Goal: Information Seeking & Learning: Check status

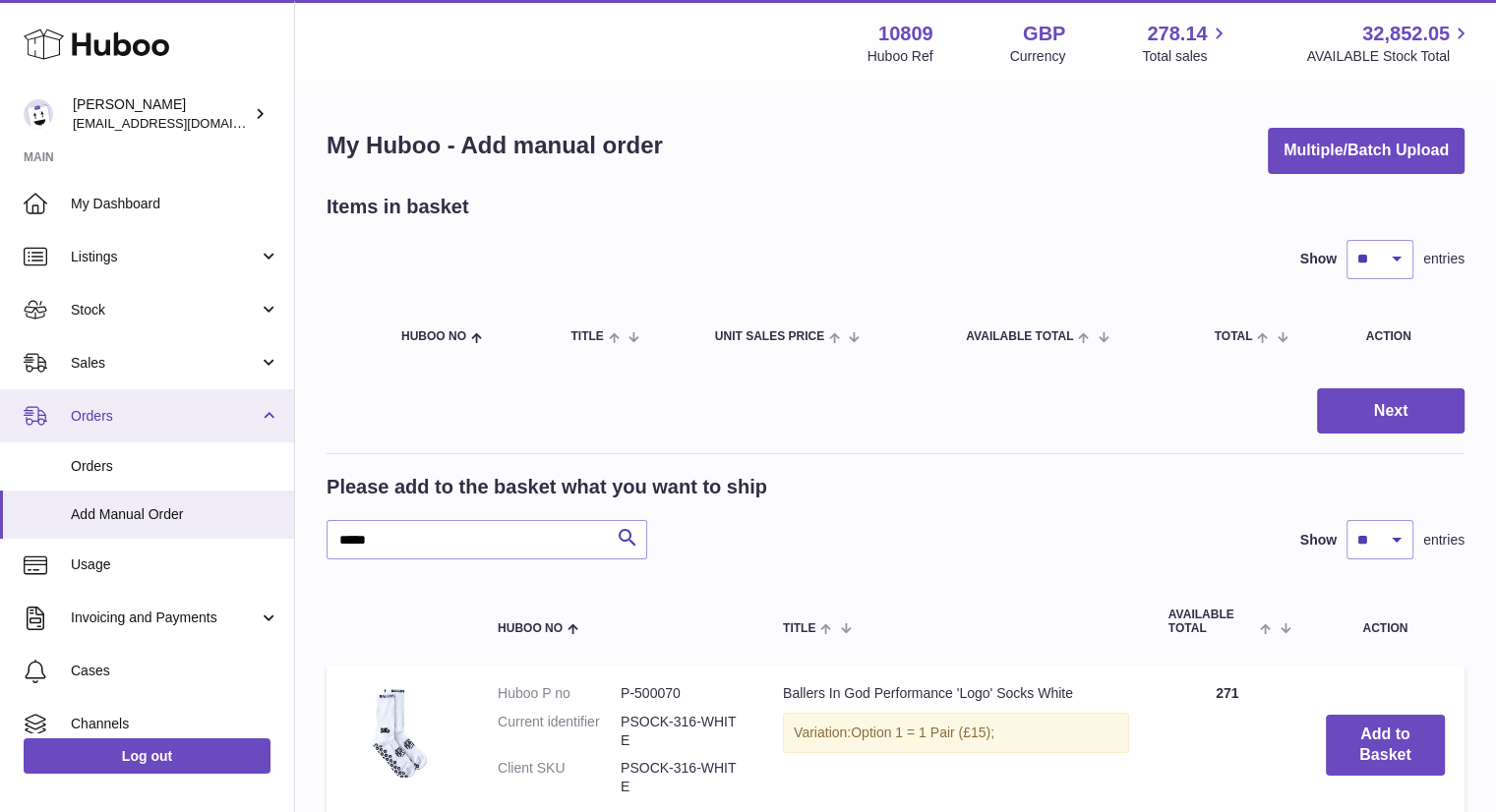
click at [114, 400] on link "Orders" at bounding box center [147, 416] width 294 height 53
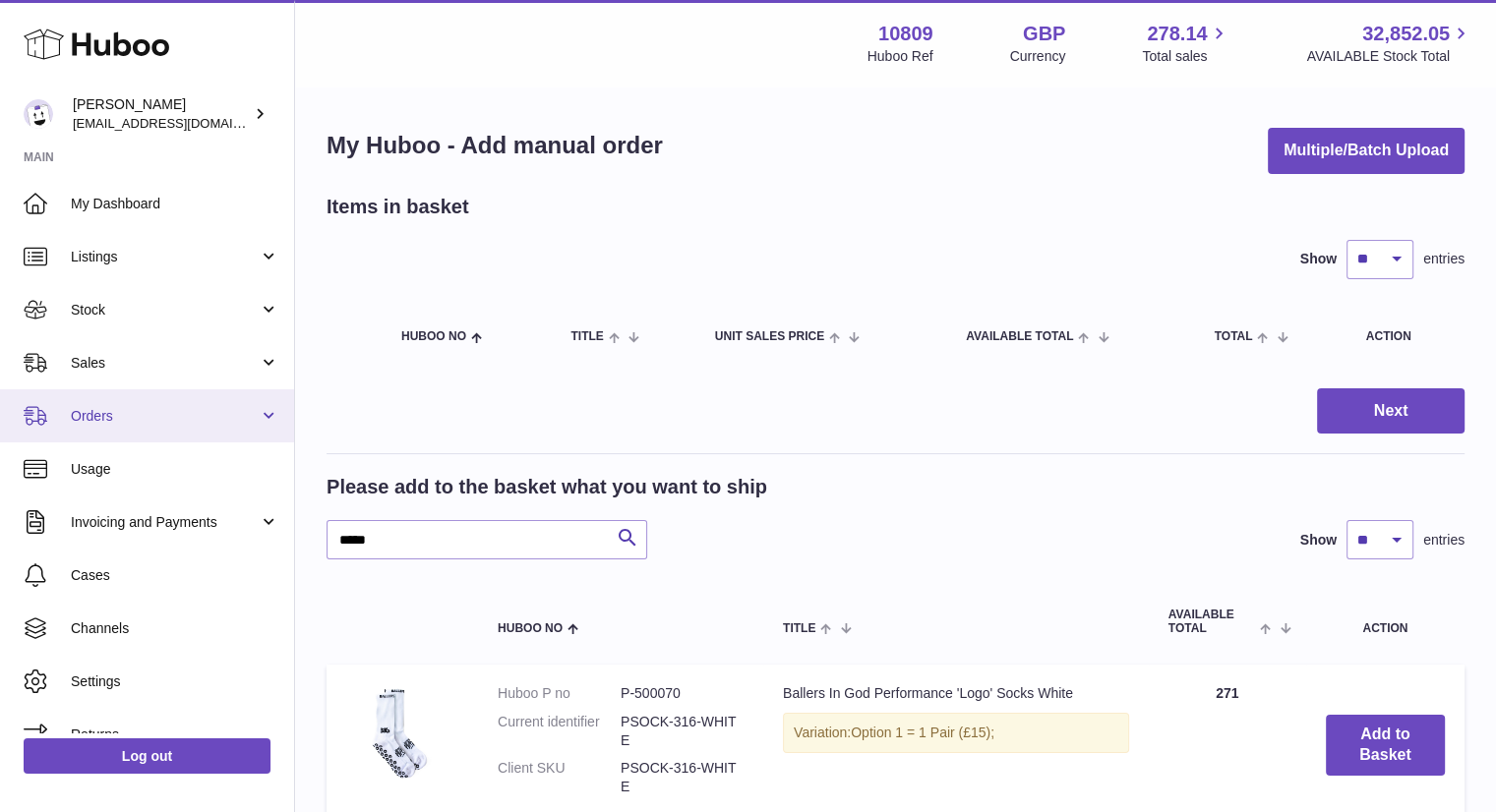
click at [126, 419] on span "Orders" at bounding box center [165, 416] width 188 height 19
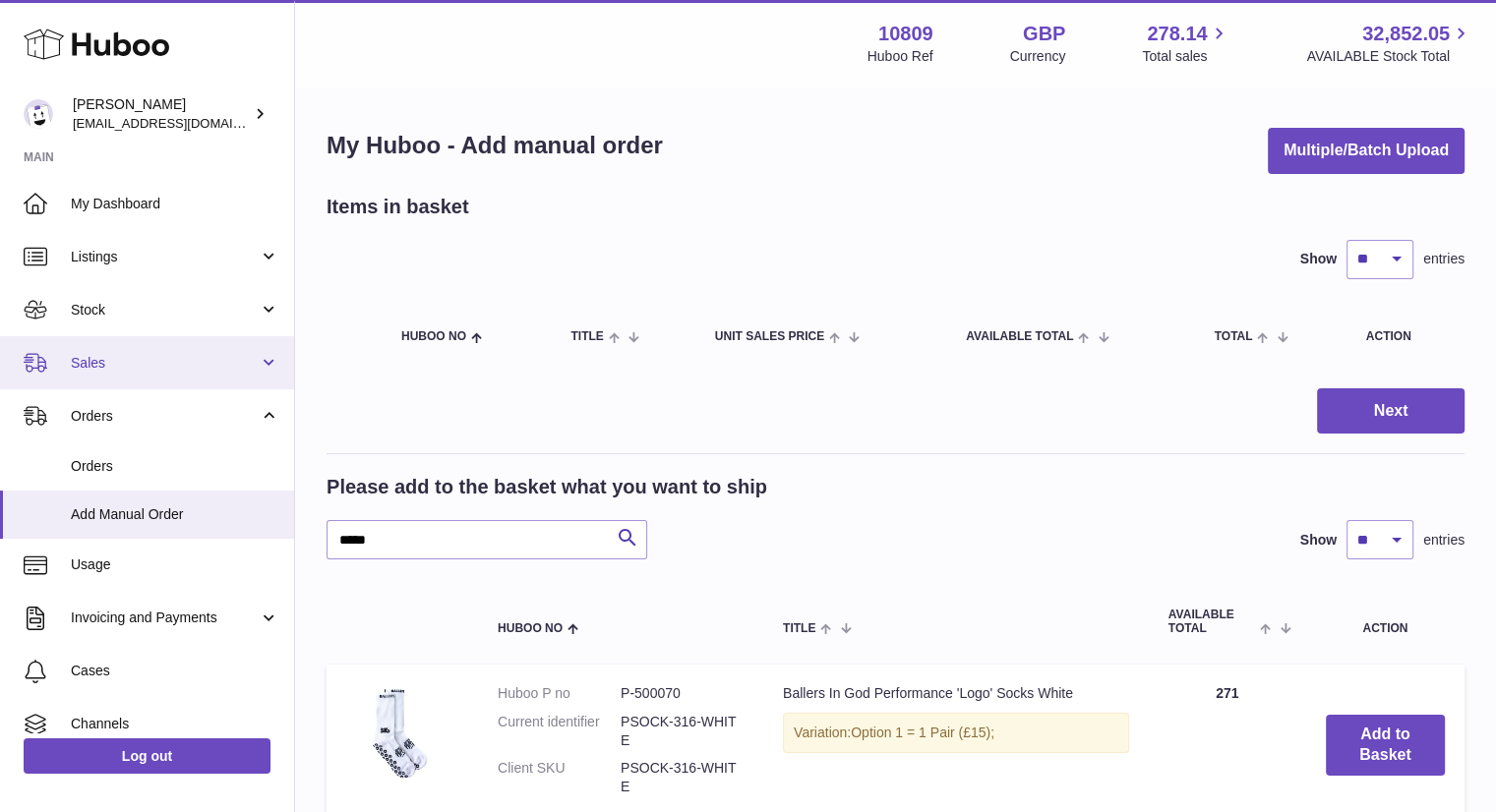
click at [159, 385] on link "Sales" at bounding box center [147, 364] width 294 height 53
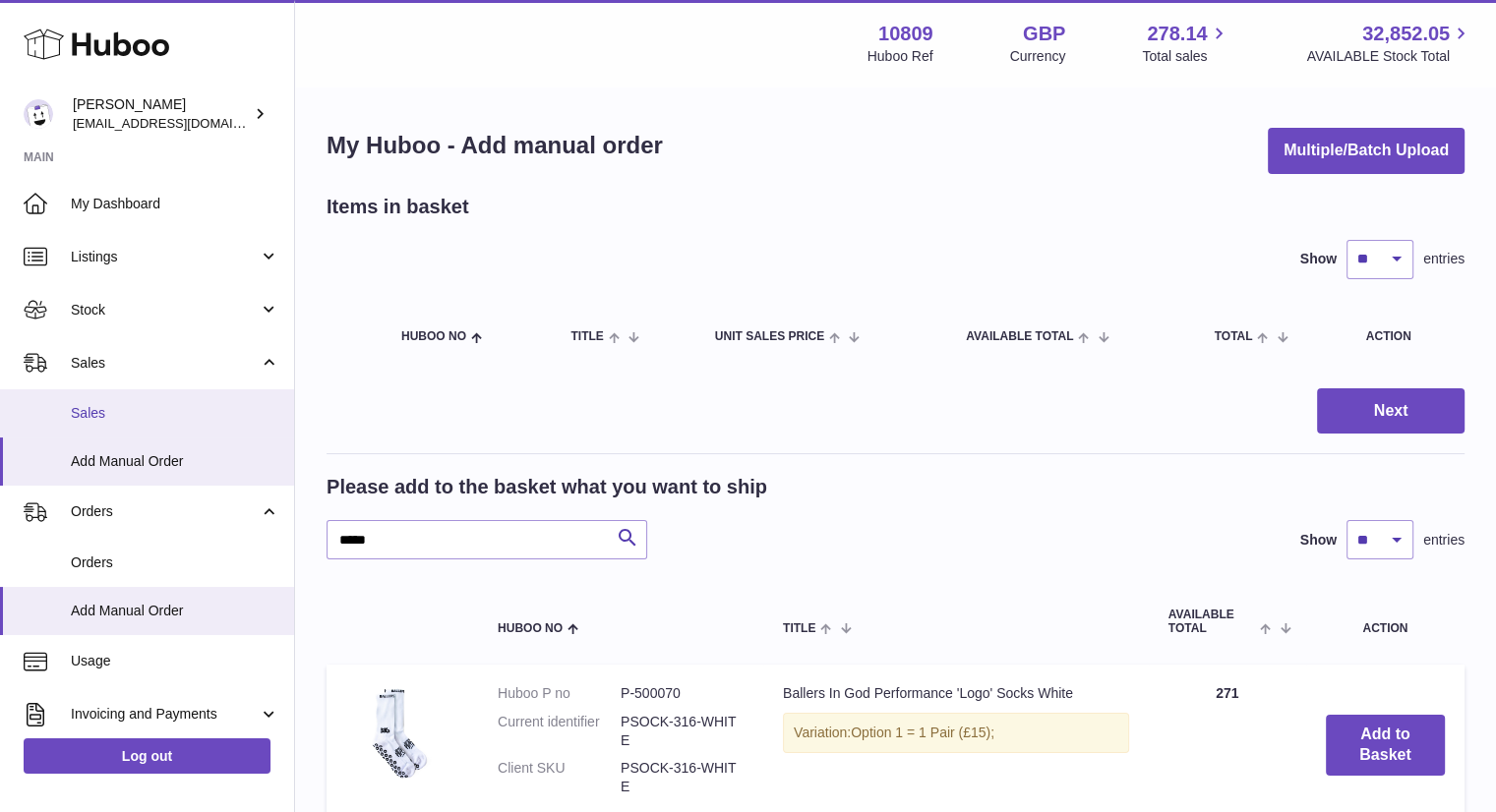
click at [130, 434] on link "Sales" at bounding box center [147, 413] width 294 height 48
click at [143, 419] on span "Sales" at bounding box center [175, 413] width 208 height 19
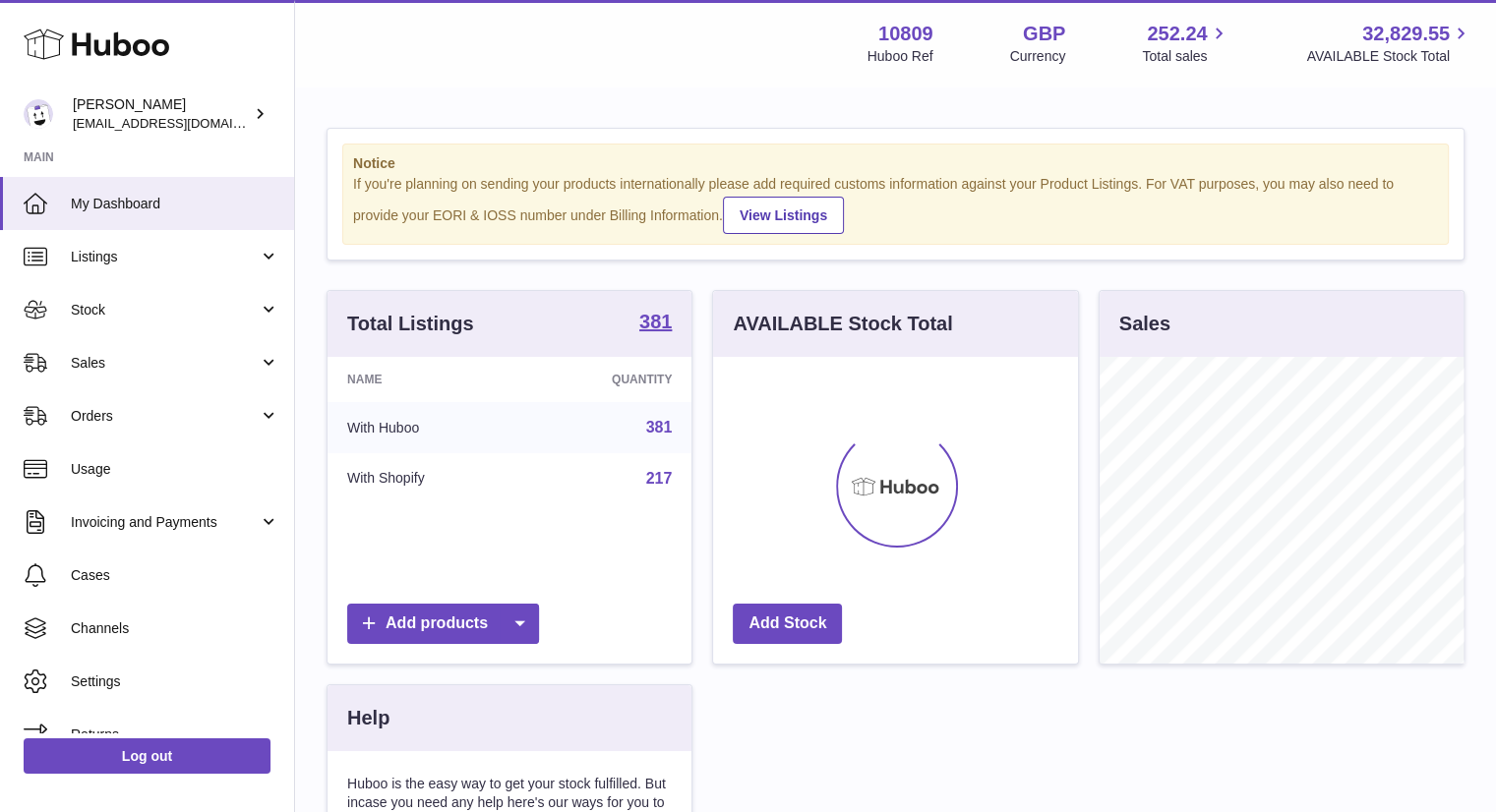
scroll to position [307, 365]
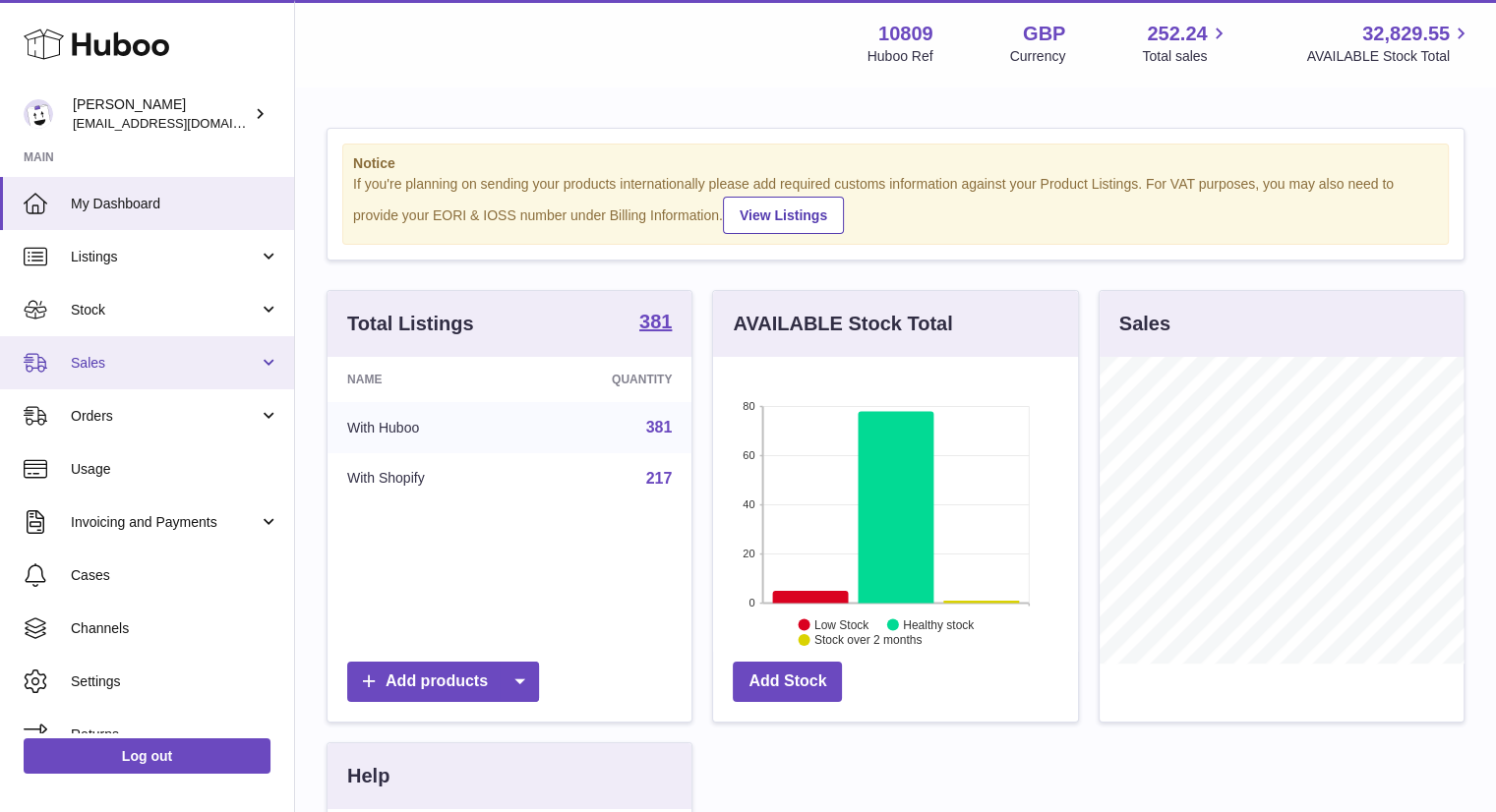
click at [211, 372] on link "Sales" at bounding box center [147, 364] width 294 height 53
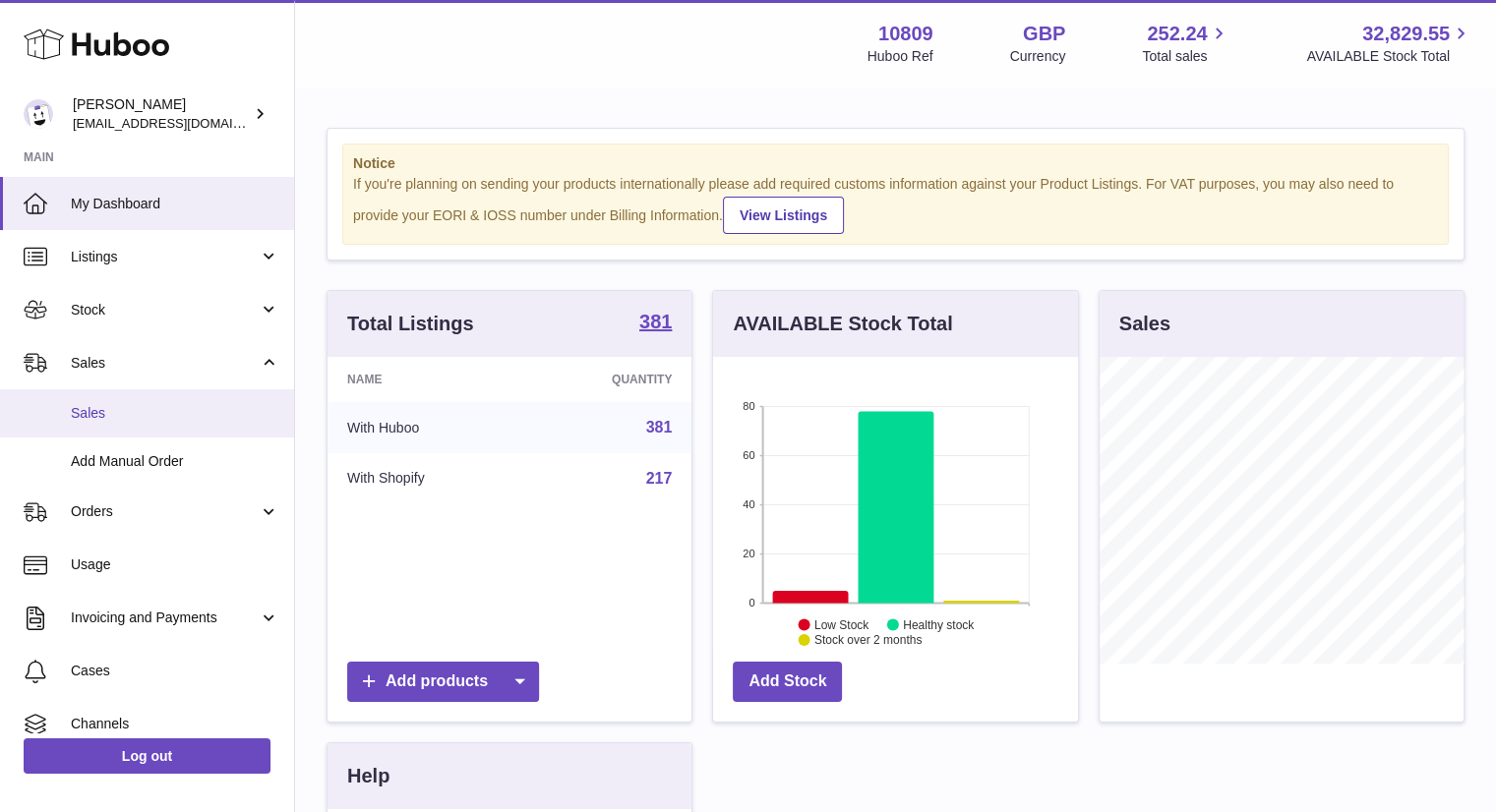
click at [105, 417] on span "Sales" at bounding box center [175, 413] width 208 height 19
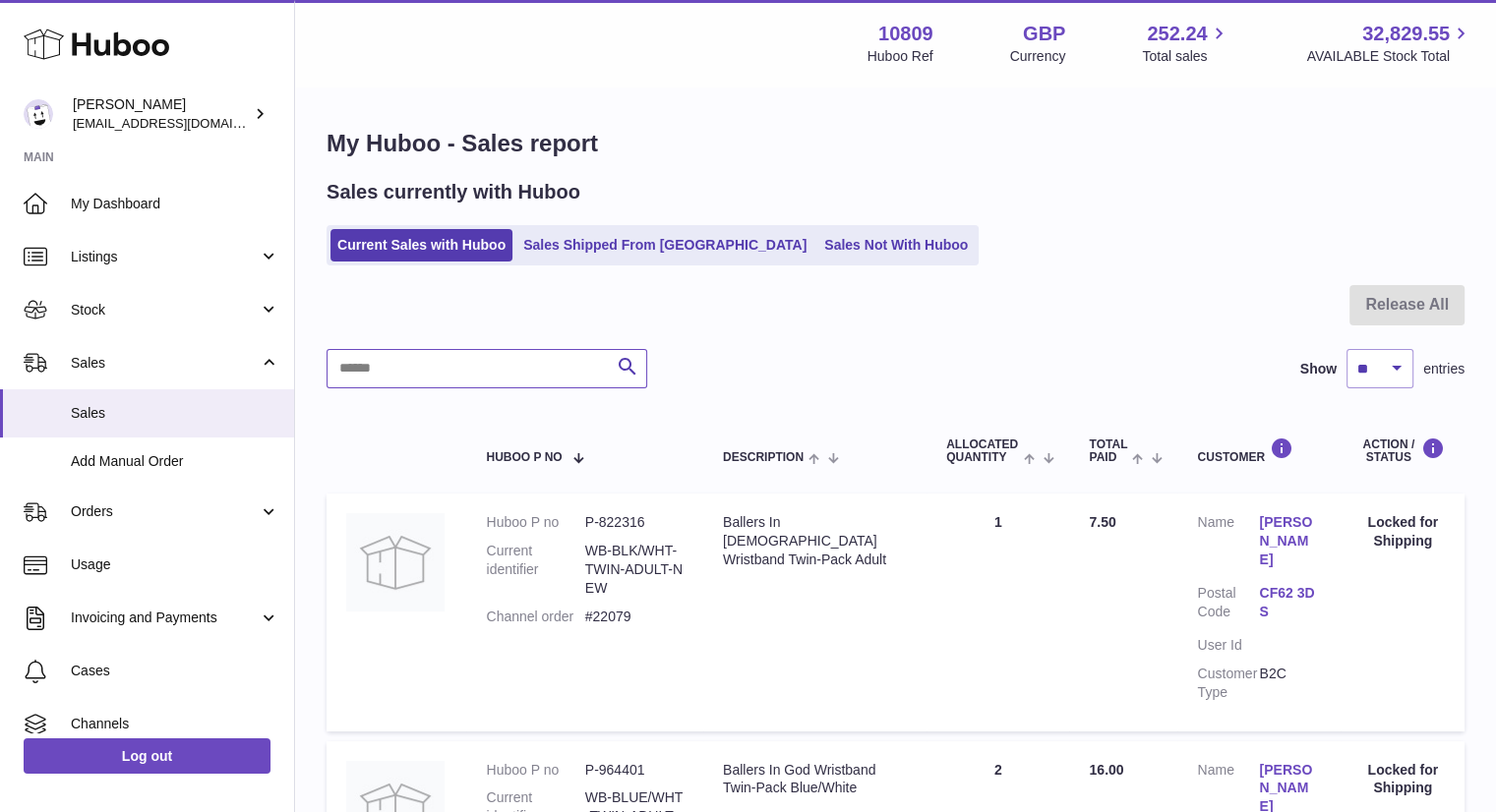
click at [488, 361] on input "text" at bounding box center [487, 368] width 321 height 40
type input "*"
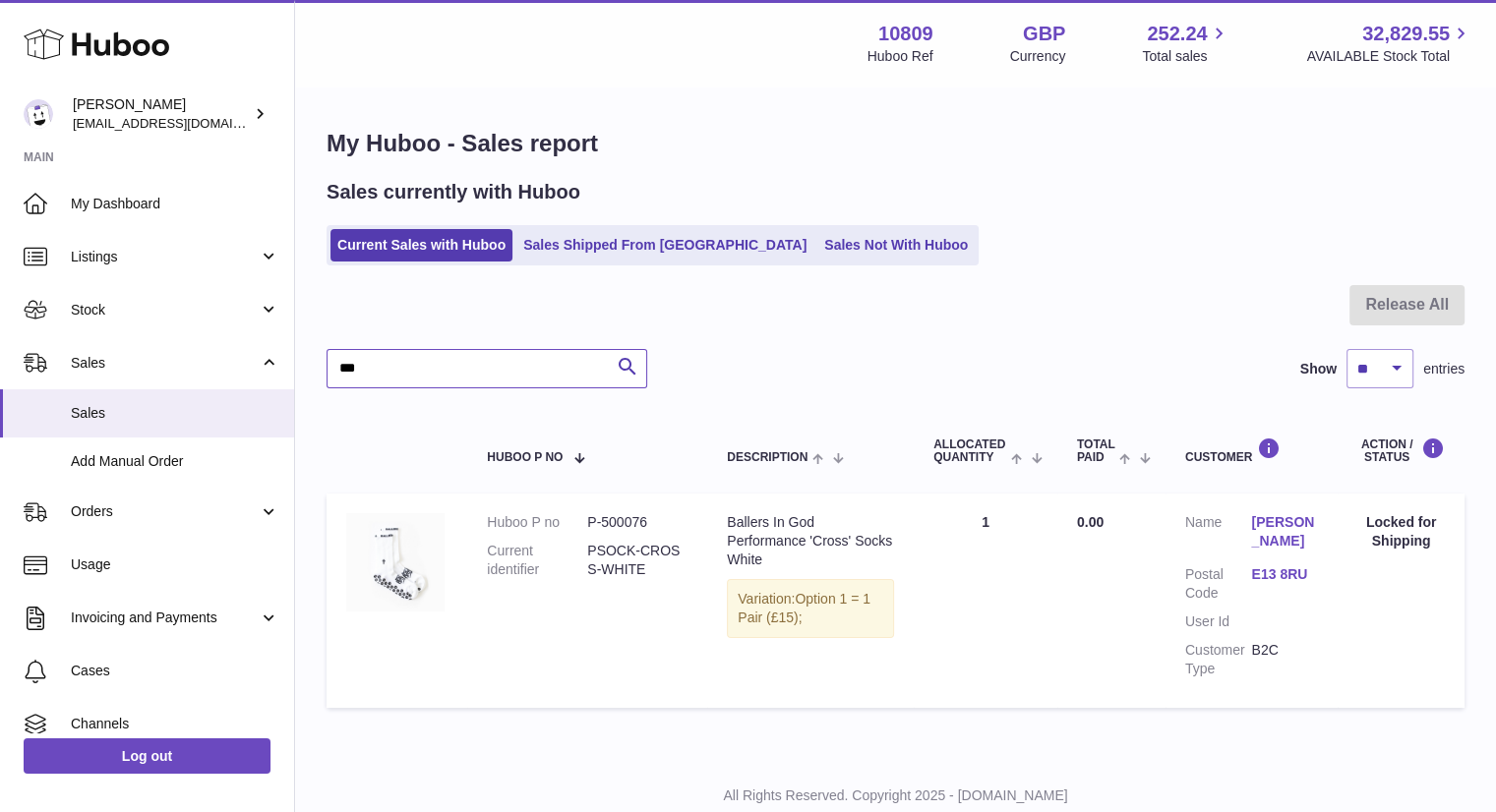
scroll to position [78, 0]
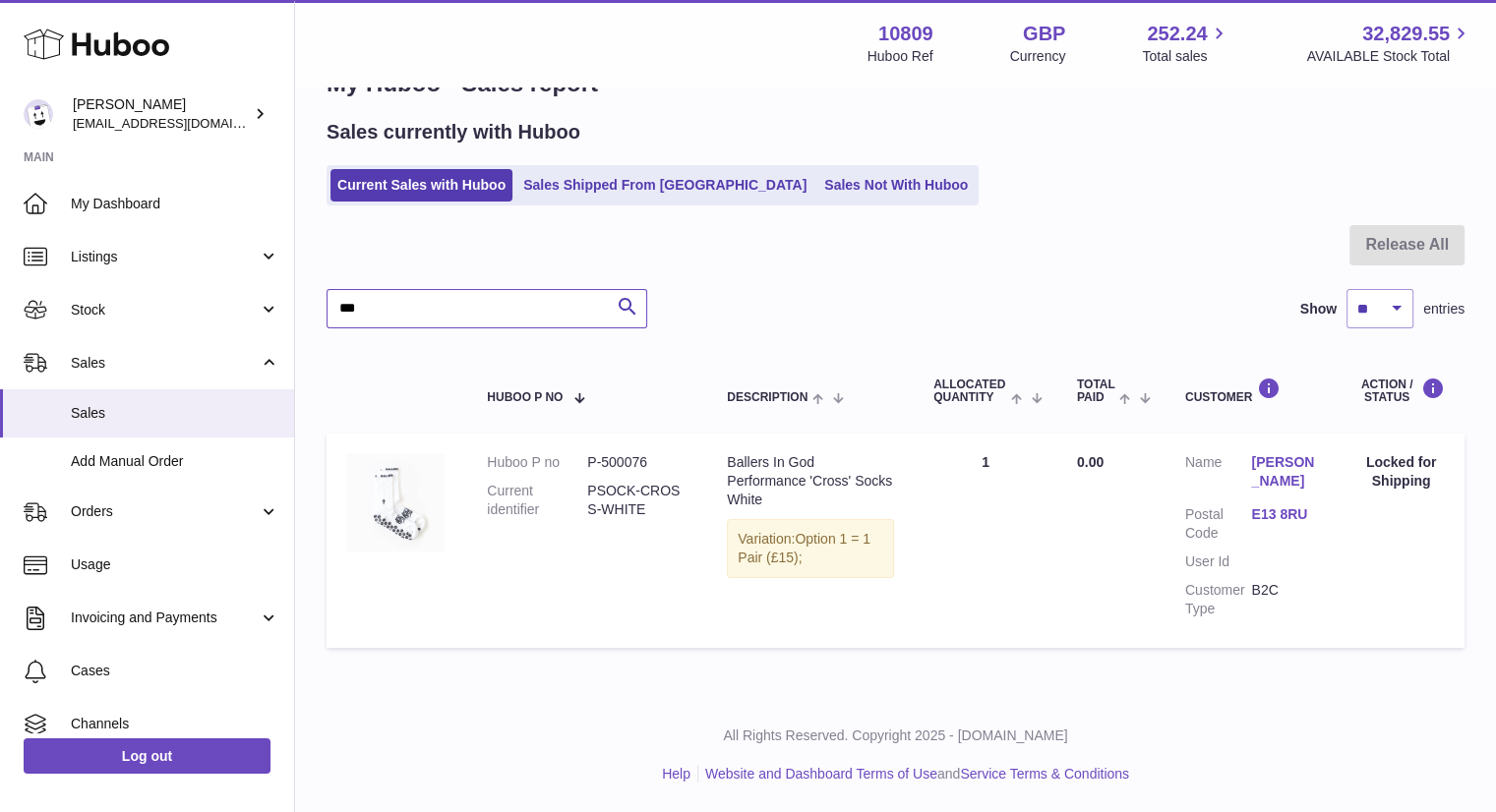
type input "***"
click at [502, 482] on dt "Current identifier" at bounding box center [538, 501] width 101 height 38
